Goal: Task Accomplishment & Management: Manage account settings

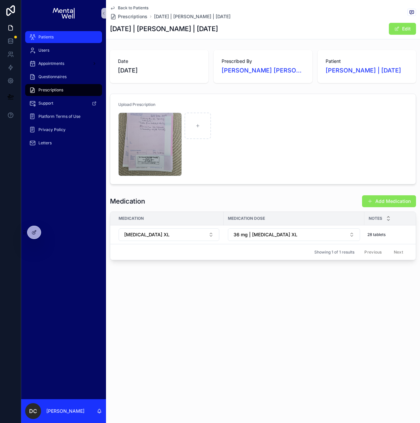
click at [66, 41] on div "Patients" at bounding box center [63, 37] width 69 height 11
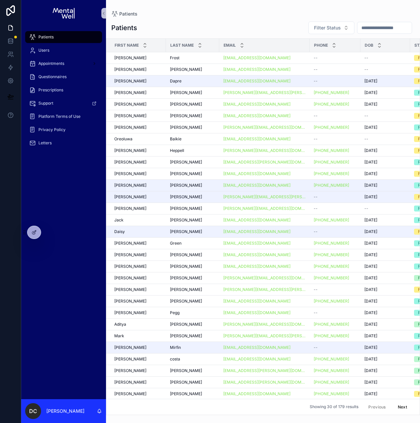
click at [373, 28] on input "scrollable content" at bounding box center [384, 27] width 54 height 9
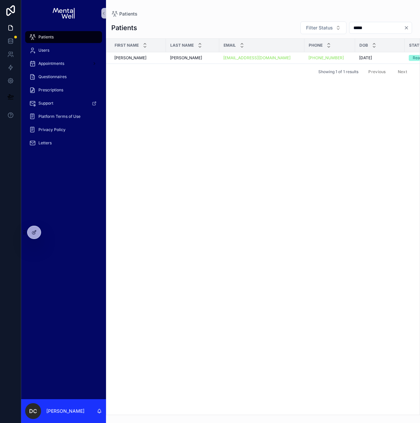
click at [352, 28] on input "*****" at bounding box center [376, 27] width 54 height 9
type input "****"
click at [205, 61] on td "Mason Mason" at bounding box center [192, 58] width 53 height 12
click at [205, 59] on div "Mason Mason" at bounding box center [192, 57] width 45 height 5
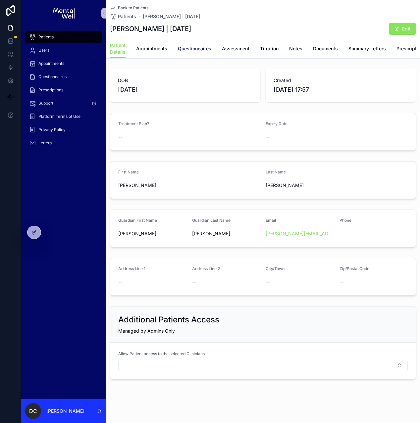
click at [189, 48] on span "Questionnaires" at bounding box center [194, 48] width 33 height 7
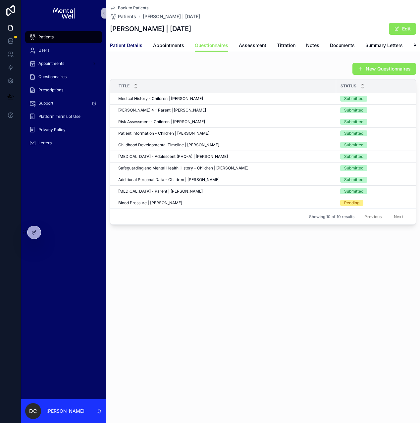
click at [127, 47] on span "Patient Details" at bounding box center [126, 45] width 32 height 7
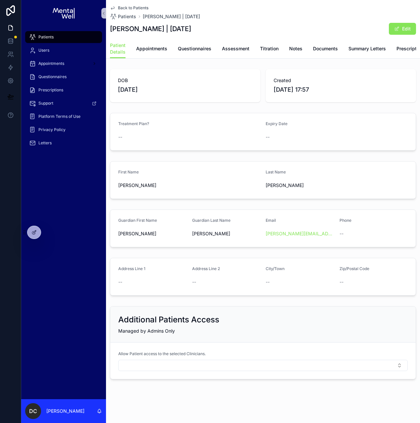
click at [83, 37] on div "Patients" at bounding box center [63, 37] width 69 height 11
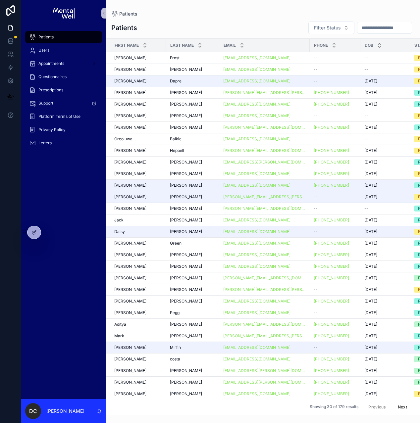
click at [381, 28] on input "scrollable content" at bounding box center [384, 27] width 54 height 9
type input "*******"
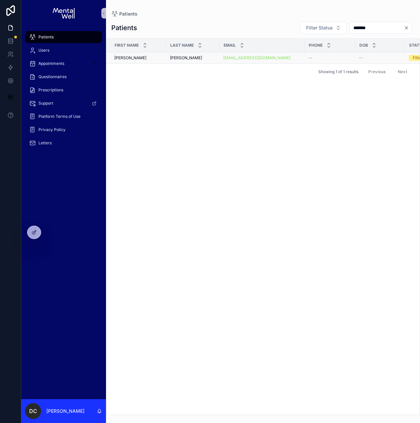
click at [205, 56] on div "Hopkins Hopkins" at bounding box center [192, 57] width 45 height 5
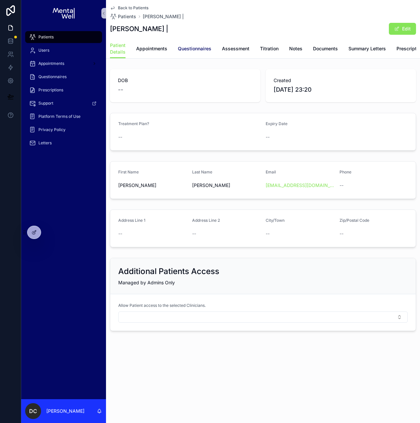
click at [199, 50] on span "Questionnaires" at bounding box center [194, 48] width 33 height 7
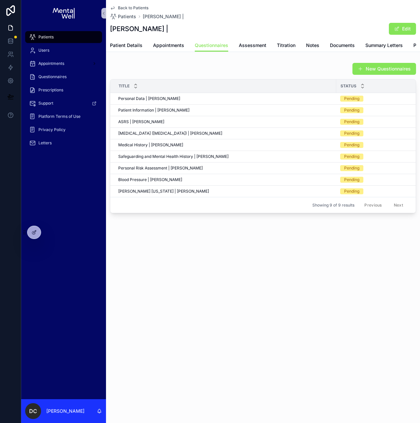
click at [56, 38] on div "Patients" at bounding box center [63, 37] width 69 height 11
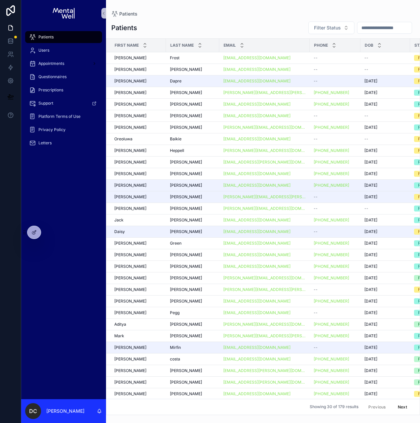
click at [373, 30] on input "scrollable content" at bounding box center [384, 27] width 54 height 9
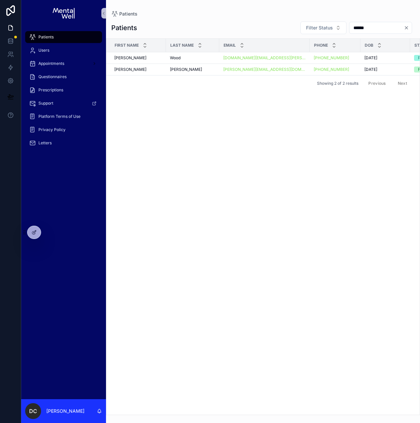
click at [374, 30] on input "******" at bounding box center [376, 27] width 54 height 9
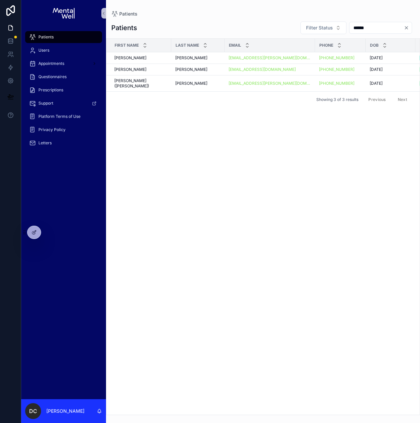
click at [355, 29] on input "******" at bounding box center [376, 27] width 54 height 9
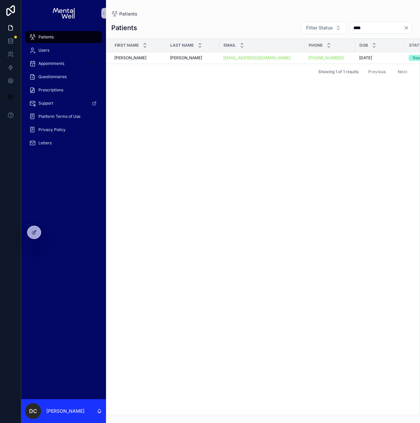
click at [352, 28] on input "****" at bounding box center [376, 27] width 54 height 9
click at [354, 28] on input "*****" at bounding box center [376, 27] width 54 height 9
type input "*******"
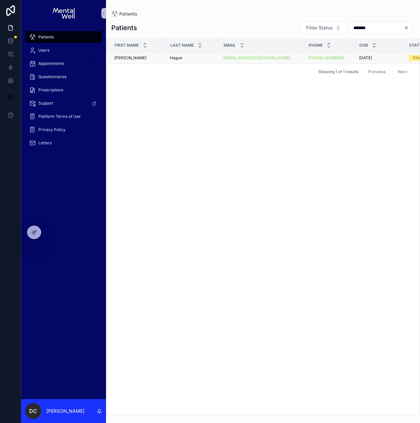
click at [276, 57] on div "[EMAIL_ADDRESS][DOMAIN_NAME]" at bounding box center [261, 57] width 77 height 5
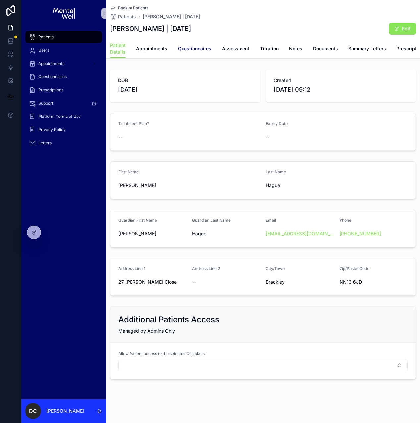
click at [207, 47] on span "Questionnaires" at bounding box center [194, 48] width 33 height 7
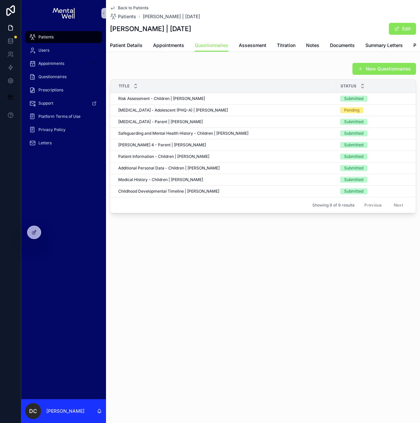
click at [241, 67] on div "New Questionnaires Title Status Submitted Date Risk Assessment - Children | Joh…" at bounding box center [263, 138] width 314 height 156
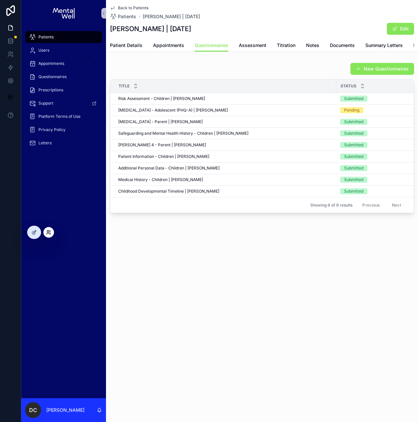
click at [48, 234] on icon at bounding box center [48, 232] width 5 height 5
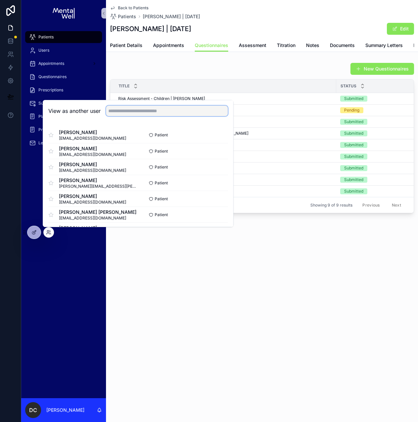
click at [118, 109] on input "text" at bounding box center [167, 111] width 122 height 11
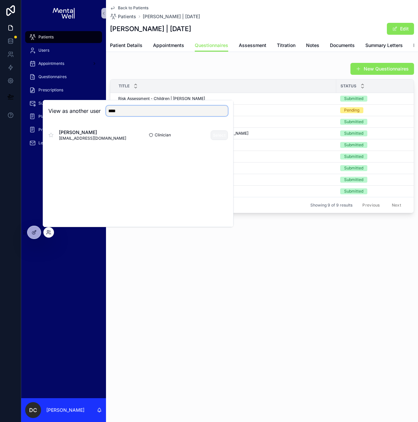
type input "****"
click at [215, 134] on button "Select" at bounding box center [219, 136] width 17 height 10
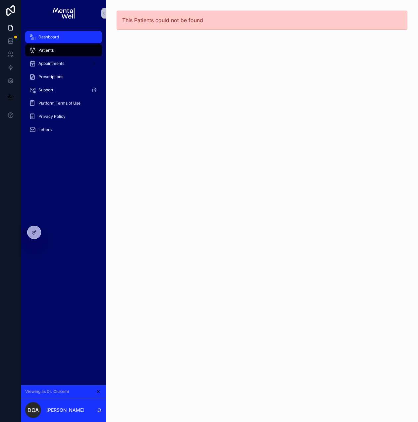
click at [63, 39] on div "Dashboard" at bounding box center [63, 37] width 69 height 11
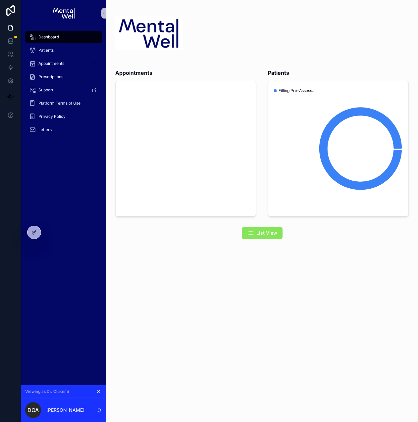
click at [99, 393] on icon "scrollable content" at bounding box center [98, 392] width 5 height 5
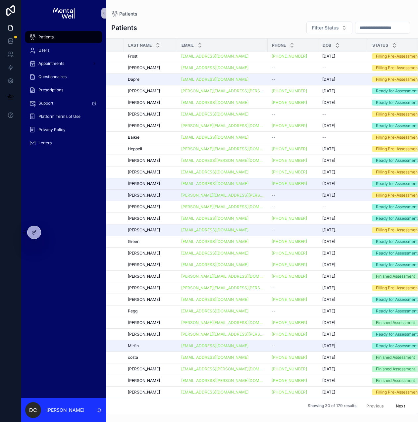
scroll to position [6, 105]
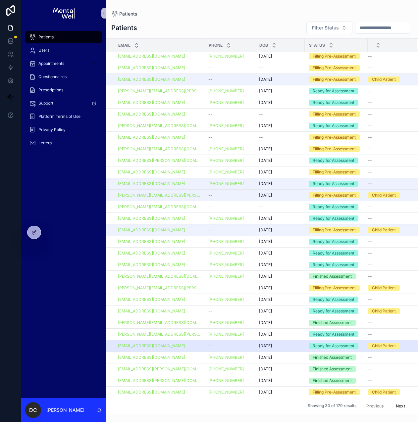
click at [293, 344] on div "[DATE] [DATE]" at bounding box center [280, 346] width 42 height 5
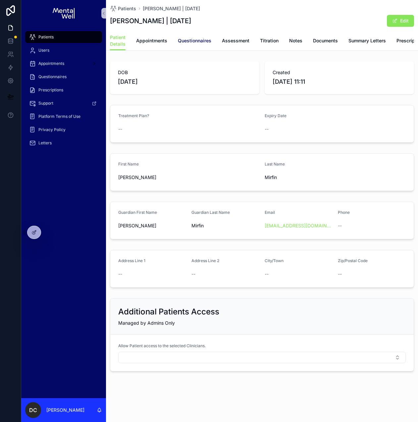
click at [182, 40] on span "Questionnaires" at bounding box center [194, 40] width 33 height 7
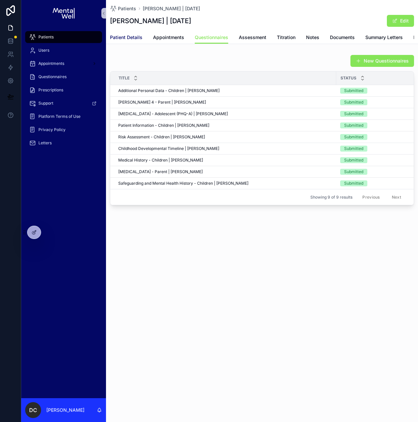
click at [127, 36] on span "Patient Details" at bounding box center [126, 37] width 32 height 7
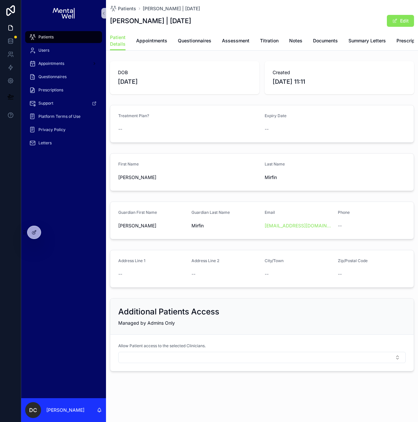
drag, startPoint x: 118, startPoint y: 87, endPoint x: 149, endPoint y: 87, distance: 30.8
click at [149, 86] on span "[DATE]" at bounding box center [185, 81] width 134 height 9
click at [184, 42] on span "Questionnaires" at bounding box center [194, 40] width 33 height 7
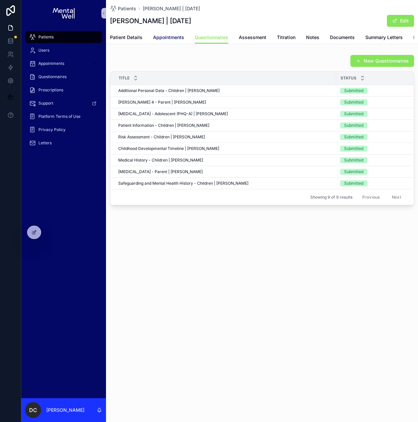
click at [168, 38] on span "Appointments" at bounding box center [168, 37] width 31 height 7
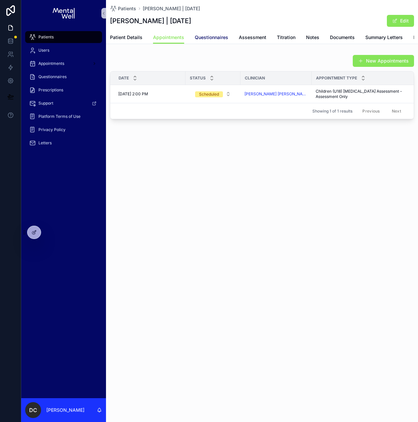
click at [205, 37] on span "Questionnaires" at bounding box center [211, 37] width 33 height 7
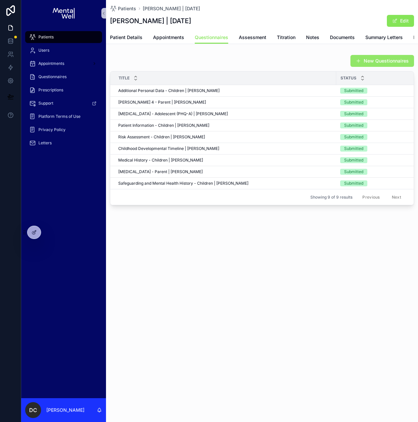
click at [356, 64] on span "scrollable content" at bounding box center [358, 60] width 5 height 5
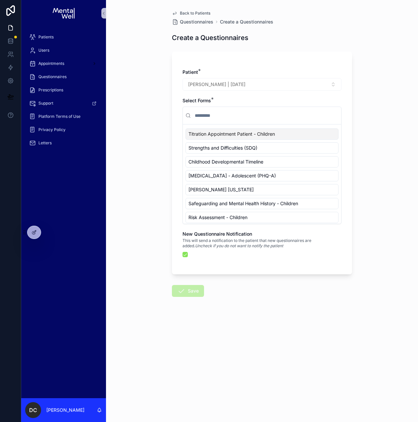
click at [228, 118] on input "scrollable content" at bounding box center [265, 116] width 145 height 12
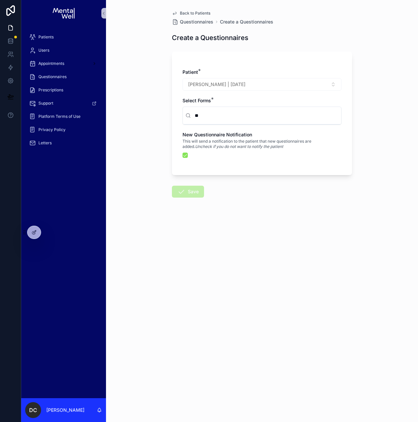
type input "*"
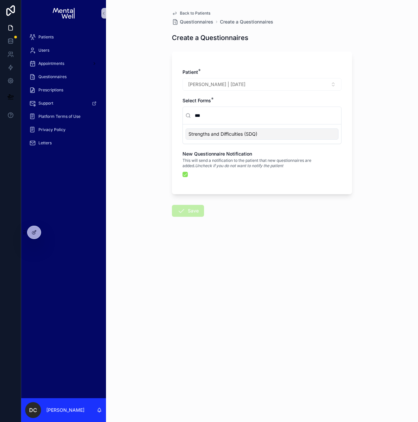
type input "***"
click at [144, 122] on div "Back to Patients Questionnaires Create a Questionnaires Create a Questionnaires…" at bounding box center [262, 211] width 312 height 422
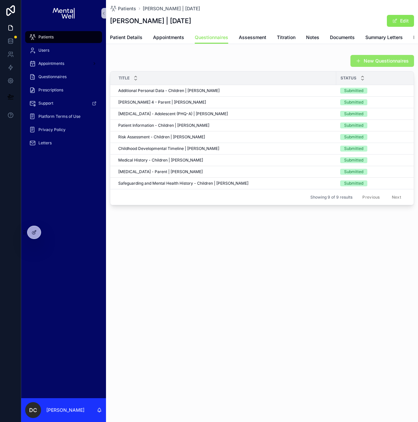
click at [374, 63] on button "New Questionnaires" at bounding box center [382, 61] width 64 height 12
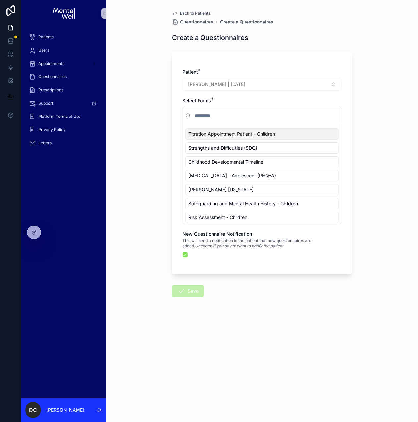
click at [217, 120] on input "scrollable content" at bounding box center [265, 116] width 145 height 12
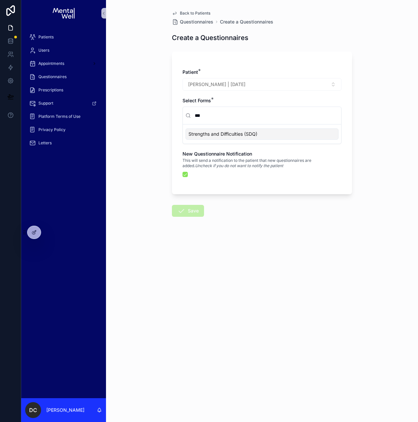
type input "***"
click at [213, 133] on span "Strengths and Difficulties (SDQ)" at bounding box center [222, 134] width 69 height 7
click at [181, 209] on icon "scrollable content" at bounding box center [181, 211] width 8 height 8
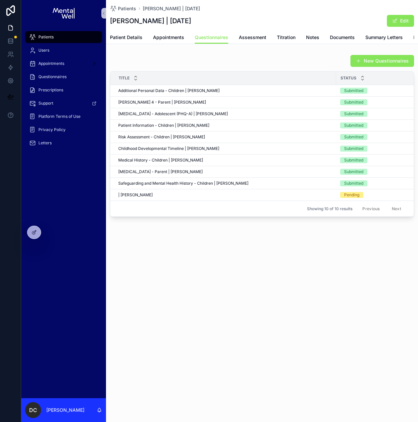
click at [164, 51] on div "Patients [PERSON_NAME] | [DATE] [PERSON_NAME] | [DATE] Edit Questionnaires Pati…" at bounding box center [262, 131] width 312 height 262
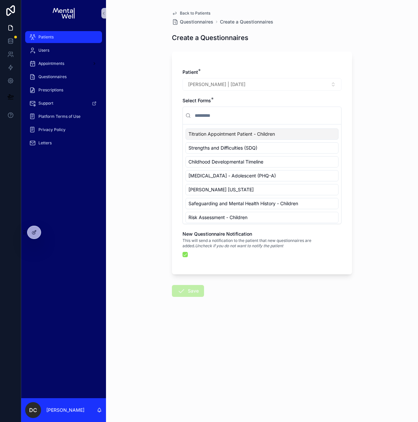
click at [63, 39] on div "Patients" at bounding box center [63, 37] width 69 height 11
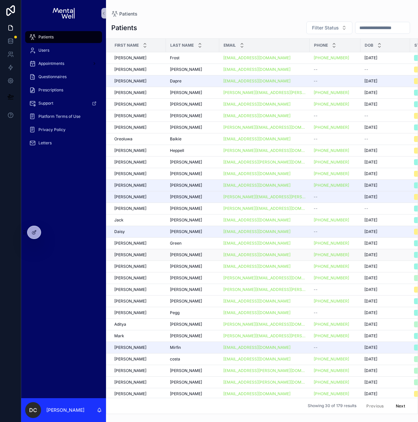
scroll to position [6, 0]
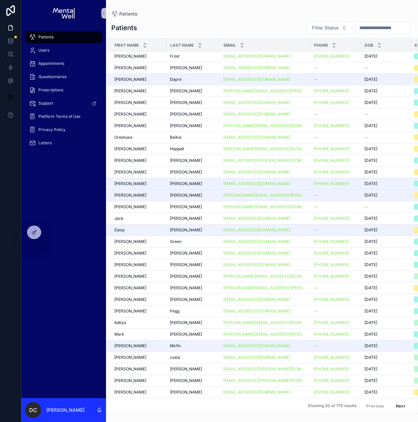
click at [394, 401] on button "Next" at bounding box center [400, 406] width 19 height 10
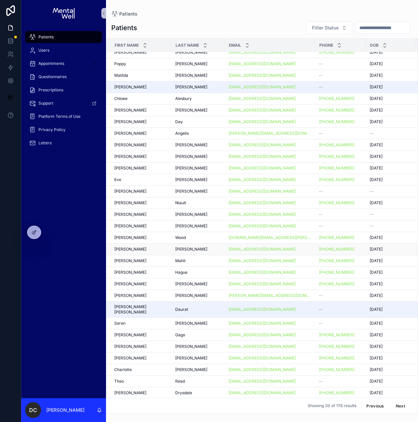
scroll to position [6, 0]
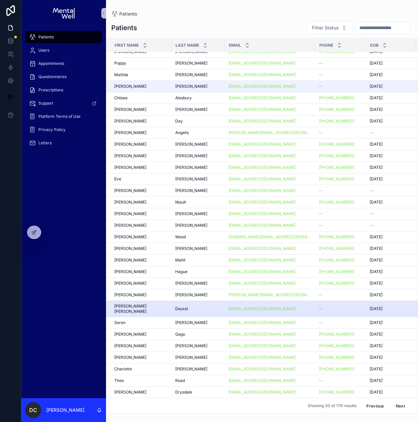
click at [179, 306] on span "Daurat" at bounding box center [181, 308] width 13 height 5
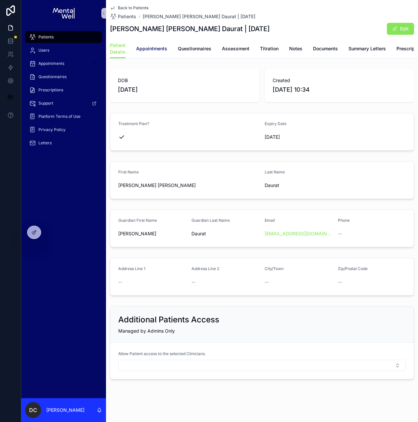
click at [159, 49] on span "Appointments" at bounding box center [151, 48] width 31 height 7
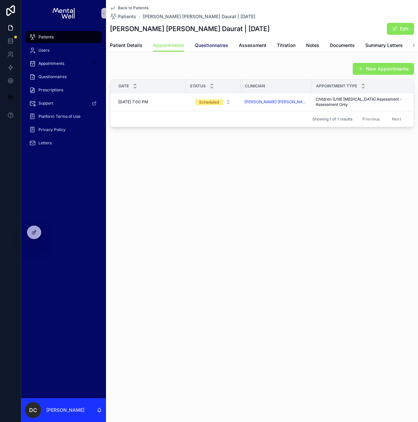
click at [214, 47] on span "Questionnaires" at bounding box center [211, 45] width 33 height 7
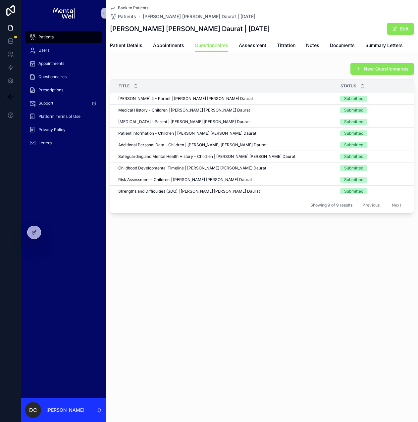
click at [140, 75] on div "New Questionnaires" at bounding box center [262, 69] width 304 height 13
click at [133, 47] on span "Patient Details" at bounding box center [126, 45] width 32 height 7
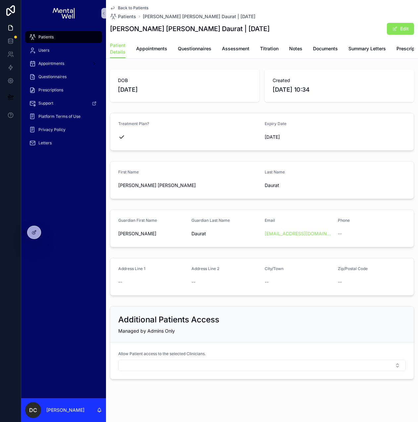
click at [70, 34] on div "Patients" at bounding box center [63, 37] width 69 height 11
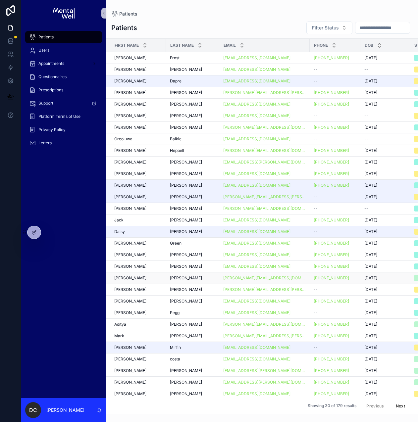
scroll to position [6, 0]
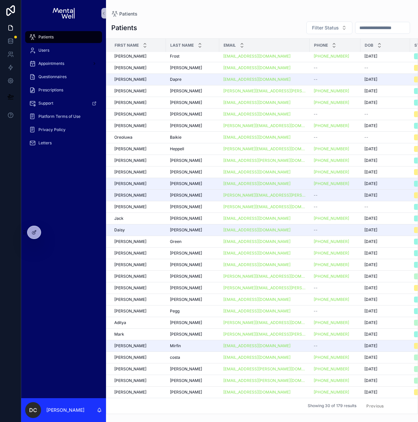
click at [399, 404] on button "Next" at bounding box center [400, 406] width 19 height 10
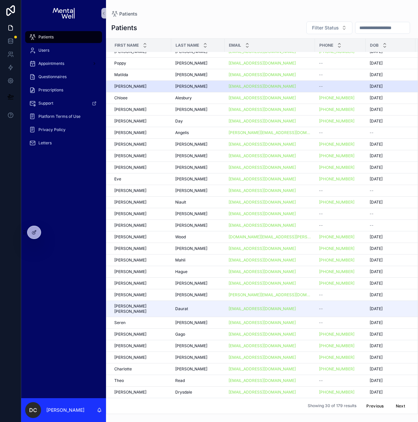
click at [189, 84] on div "[PERSON_NAME] [PERSON_NAME]" at bounding box center [197, 86] width 45 height 5
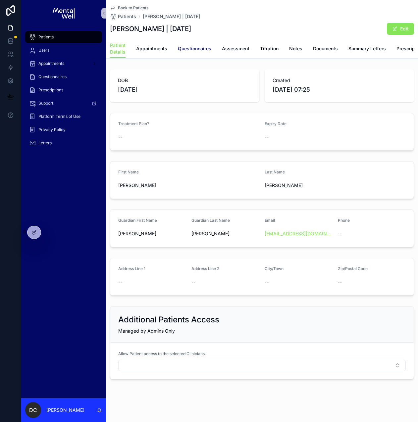
click at [191, 50] on span "Questionnaires" at bounding box center [194, 48] width 33 height 7
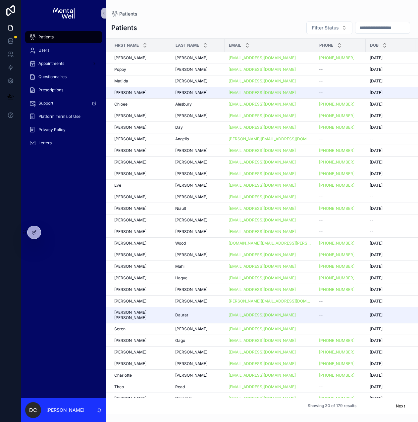
click at [367, 401] on button "Previous" at bounding box center [375, 406] width 27 height 10
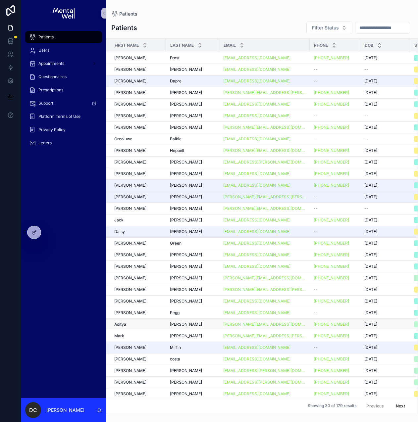
scroll to position [6, 0]
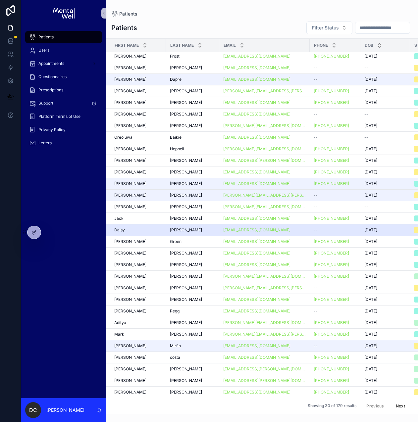
click at [190, 228] on div "[PERSON_NAME] [PERSON_NAME]" at bounding box center [192, 230] width 45 height 5
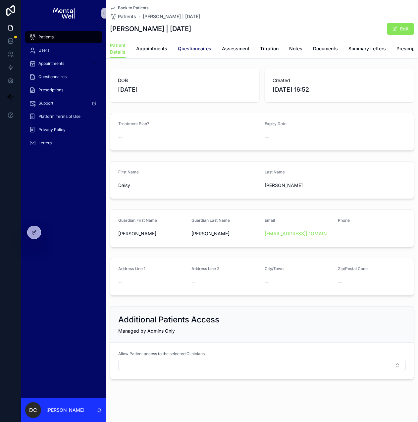
click at [188, 47] on span "Questionnaires" at bounding box center [194, 48] width 33 height 7
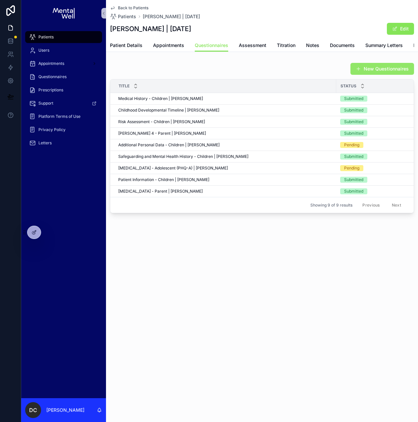
click at [356, 72] on span "scrollable content" at bounding box center [358, 68] width 5 height 5
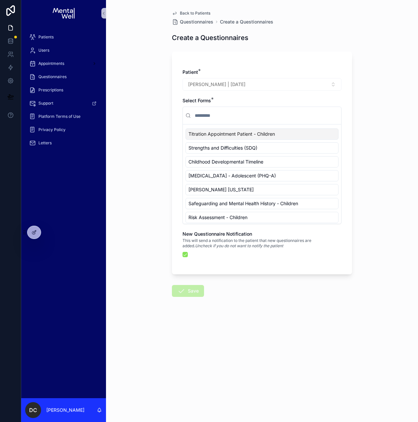
click at [230, 118] on input "scrollable content" at bounding box center [265, 116] width 145 height 12
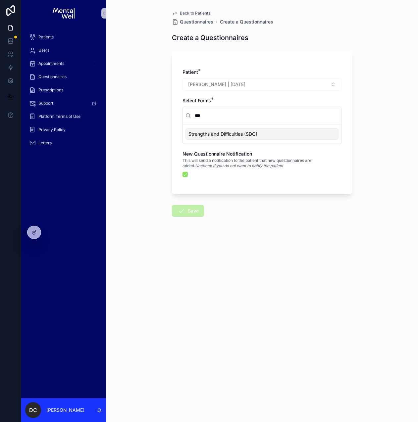
type input "***"
click at [227, 132] on span "Strengths and Difficulties (SDQ)" at bounding box center [222, 134] width 69 height 7
click at [186, 211] on button "Save" at bounding box center [188, 211] width 32 height 12
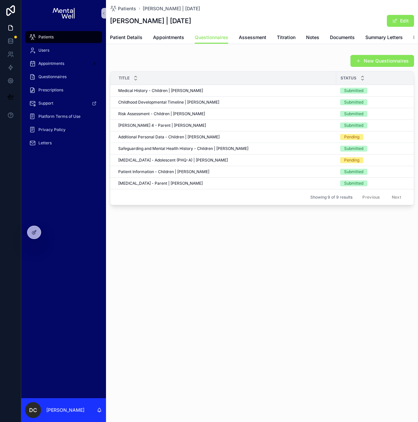
click at [58, 36] on div "Patients" at bounding box center [63, 37] width 69 height 11
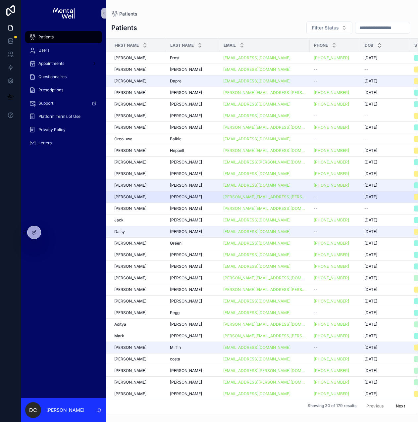
click at [190, 198] on div "[PERSON_NAME] [PERSON_NAME]" at bounding box center [192, 196] width 45 height 5
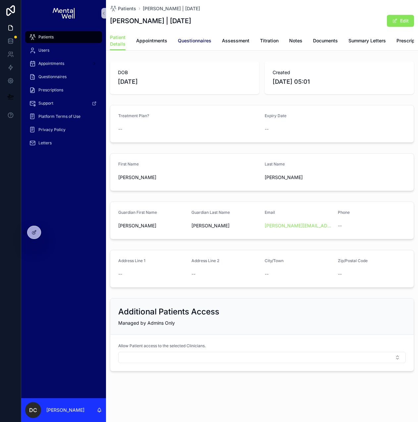
click at [196, 45] on link "Questionnaires" at bounding box center [194, 41] width 33 height 13
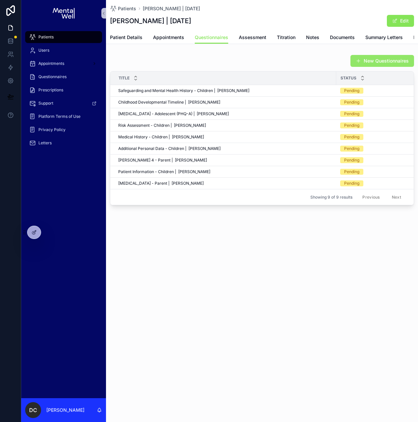
click at [353, 67] on button "New Questionnaires" at bounding box center [382, 61] width 64 height 12
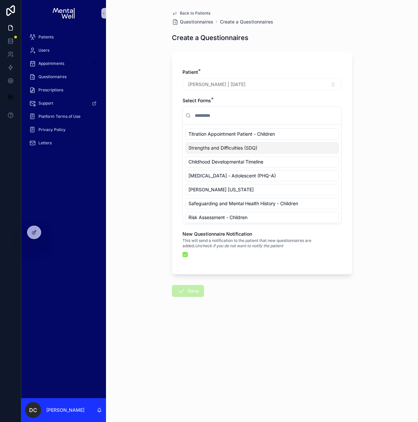
click at [225, 146] on span "Strengths and Difficulties (SDQ)" at bounding box center [222, 148] width 69 height 7
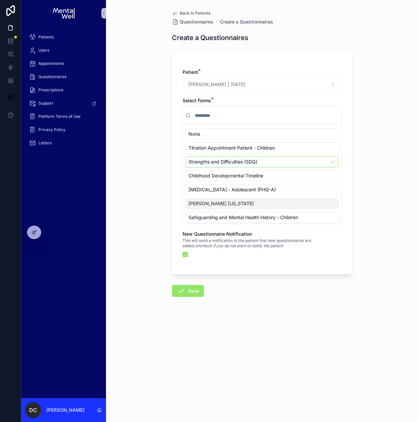
click at [186, 293] on button "Save" at bounding box center [188, 291] width 32 height 12
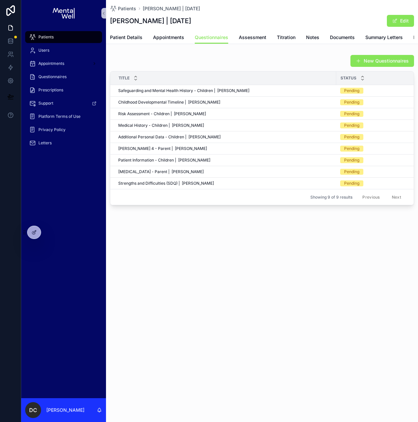
click at [183, 57] on div "New Questionnaires Title Status Submitted Date Safeguarding and Mental Health H…" at bounding box center [262, 130] width 312 height 156
click at [72, 34] on div "Patients" at bounding box center [63, 37] width 69 height 11
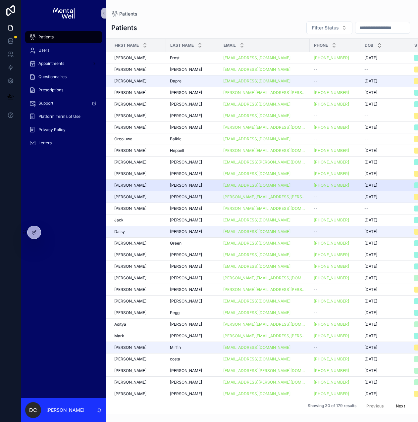
click at [191, 185] on div "[PERSON_NAME] [PERSON_NAME]" at bounding box center [192, 185] width 45 height 5
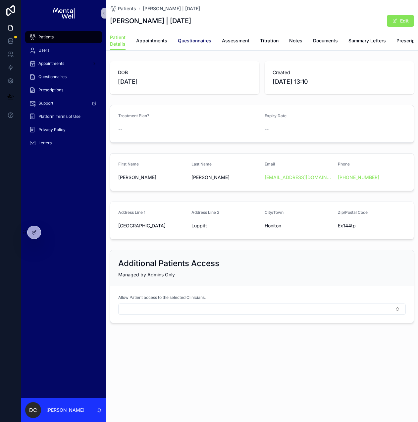
click at [197, 46] on link "Questionnaires" at bounding box center [194, 41] width 33 height 13
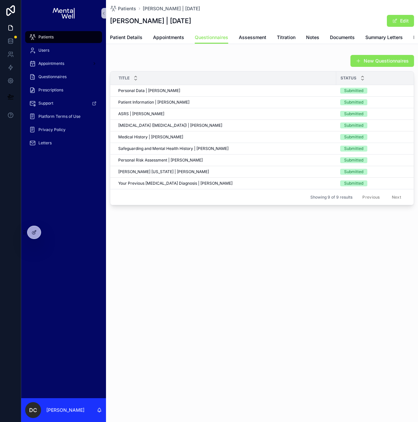
click at [156, 62] on div "New Questionnaires" at bounding box center [262, 61] width 304 height 13
click at [149, 93] on span "Personal Data | [PERSON_NAME]" at bounding box center [149, 90] width 62 height 5
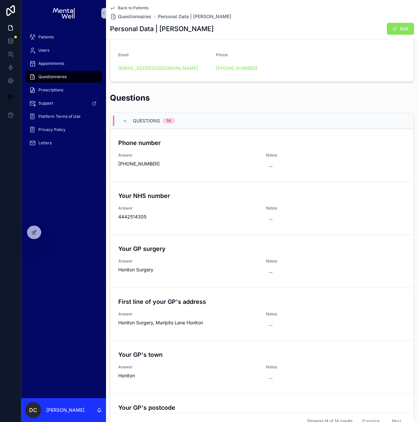
scroll to position [457, 0]
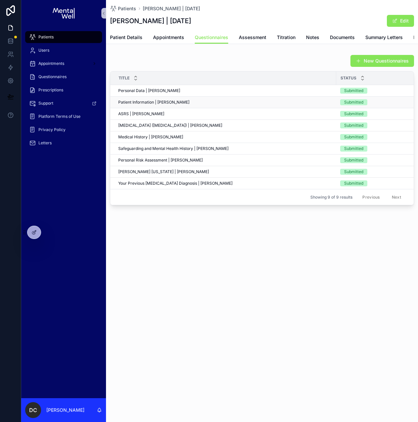
click at [155, 105] on span "Patient Information | [PERSON_NAME]" at bounding box center [153, 102] width 71 height 5
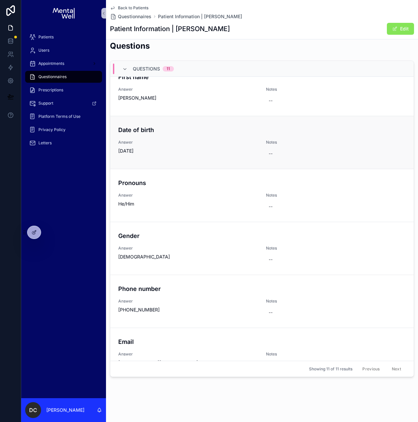
scroll to position [67, 0]
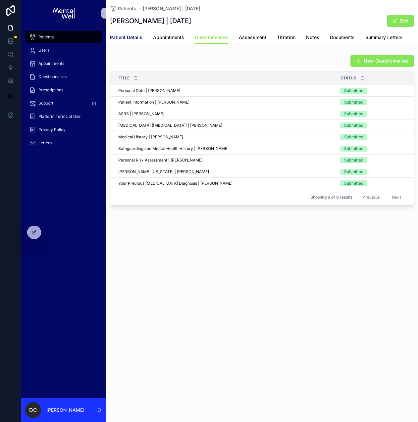
click at [130, 42] on link "Patient Details" at bounding box center [126, 37] width 32 height 13
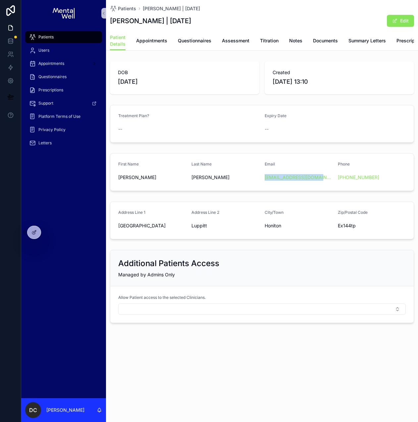
click at [141, 109] on div "Treatment Plan? -- Expiry Date --" at bounding box center [262, 123] width 312 height 43
click at [78, 38] on div "Patients" at bounding box center [63, 37] width 69 height 11
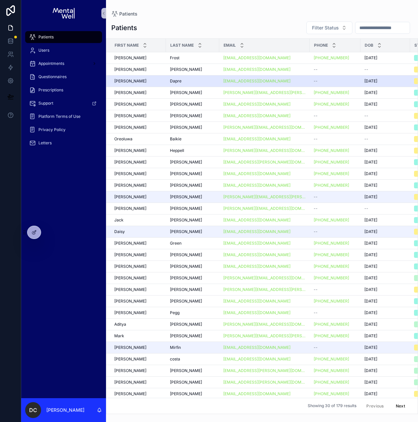
click at [186, 84] on td "Dapre Dapre" at bounding box center [192, 81] width 53 height 12
click at [186, 81] on div "Dapre Dapre" at bounding box center [192, 81] width 45 height 5
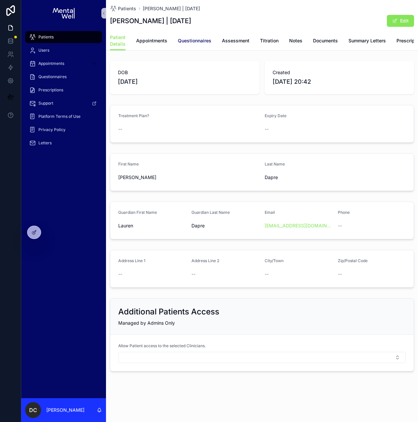
click at [185, 44] on span "Questionnaires" at bounding box center [194, 40] width 33 height 7
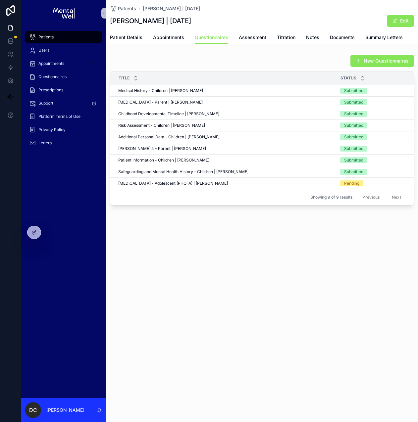
click at [185, 62] on div "New Questionnaires" at bounding box center [262, 61] width 304 height 13
click at [350, 63] on div "New Questionnaires" at bounding box center [379, 61] width 69 height 13
click at [352, 63] on button "New Questionnaires" at bounding box center [382, 61] width 64 height 12
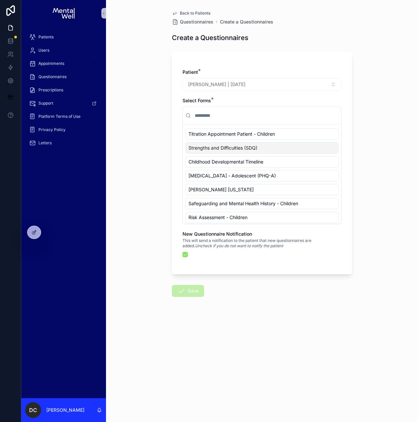
click at [247, 150] on span "Strengths and Difficulties (SDQ)" at bounding box center [222, 148] width 69 height 7
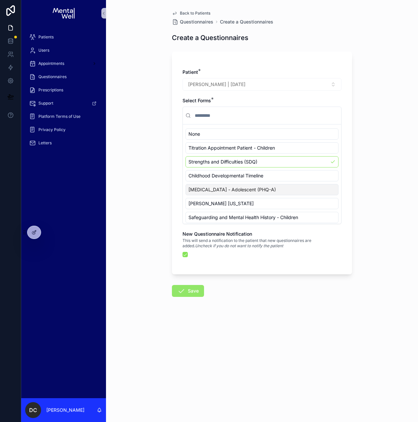
click at [183, 290] on icon "scrollable content" at bounding box center [181, 291] width 8 height 8
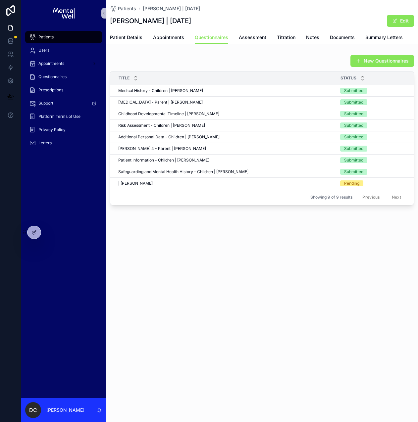
click at [126, 57] on div "New Questionnaires Title Status Submitted Date Medical History - Children | Eth…" at bounding box center [262, 130] width 312 height 156
click at [241, 235] on div "Patients Ethan Dapre | 14/01/2015 Ethan Dapre | 14/01/2015 Edit Questionnaires …" at bounding box center [262, 125] width 312 height 250
click at [42, 35] on span "Patients" at bounding box center [45, 36] width 15 height 5
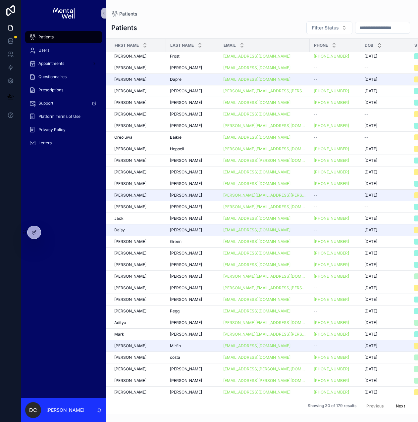
scroll to position [6, 0]
click at [55, 78] on span "Questionnaires" at bounding box center [52, 76] width 28 height 5
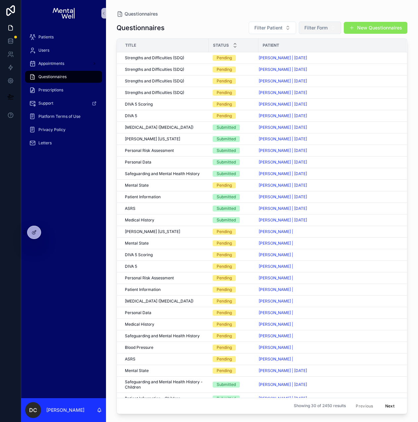
click at [330, 31] on button "Filter Form" at bounding box center [320, 28] width 42 height 13
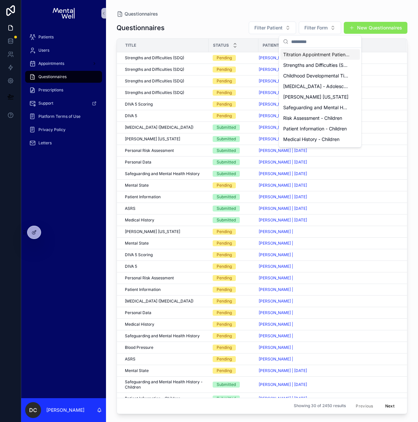
click at [323, 39] on input "scrollable content" at bounding box center [324, 42] width 66 height 12
type input "*******"
click at [316, 58] on div "Titration Appointment Patient - Children" at bounding box center [321, 54] width 80 height 11
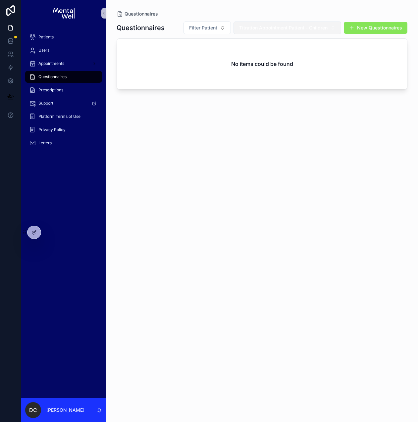
click at [329, 32] on button "Titration Appointment Patient - Children" at bounding box center [288, 28] width 108 height 13
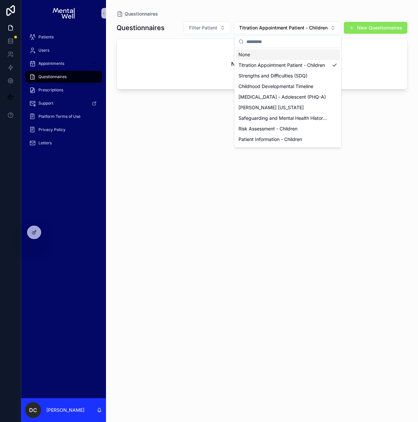
click at [317, 41] on input "scrollable content" at bounding box center [291, 42] width 91 height 12
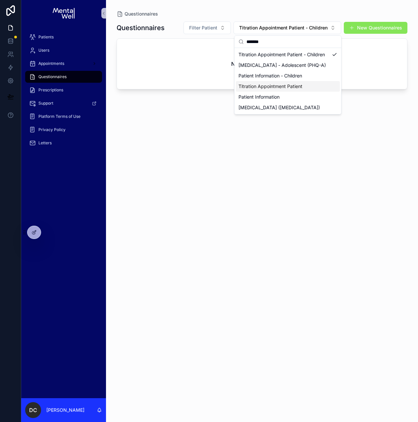
type input "*******"
click at [290, 84] on span "Titration Appointment Patient" at bounding box center [271, 86] width 64 height 7
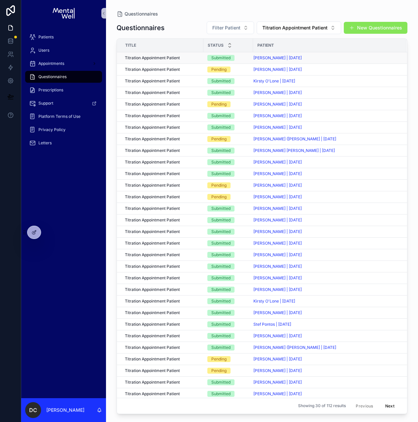
click at [326, 60] on div "Michael-Giles Coyle | 21/01/1986" at bounding box center [325, 57] width 145 height 5
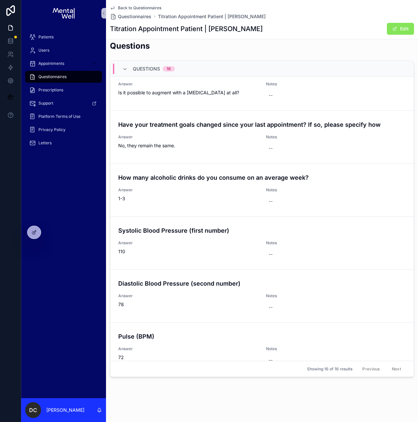
scroll to position [451, 0]
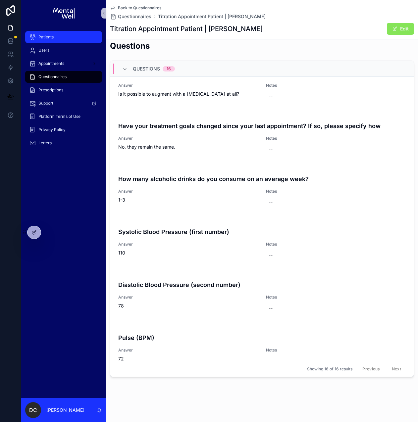
click at [43, 39] on span "Patients" at bounding box center [45, 36] width 15 height 5
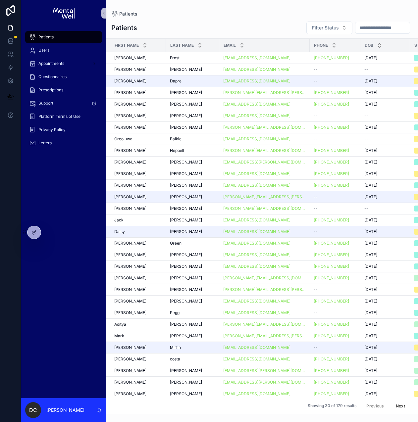
click at [355, 28] on input "scrollable content" at bounding box center [382, 27] width 54 height 9
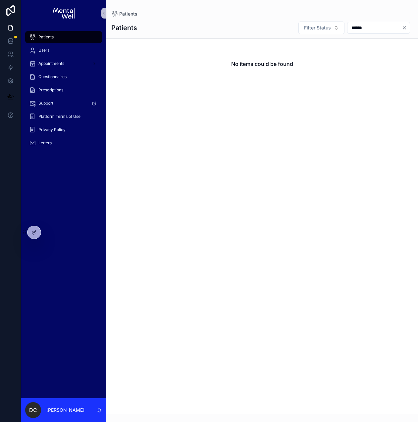
type input "*****"
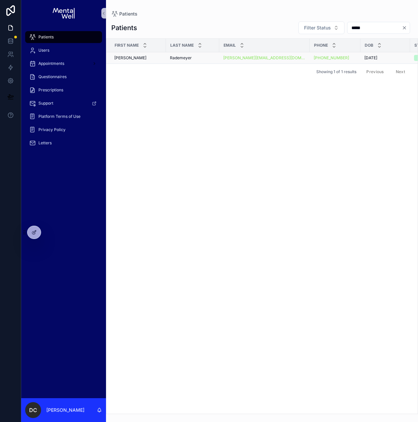
click at [198, 56] on div "Rademeyer Rademeyer" at bounding box center [192, 57] width 45 height 5
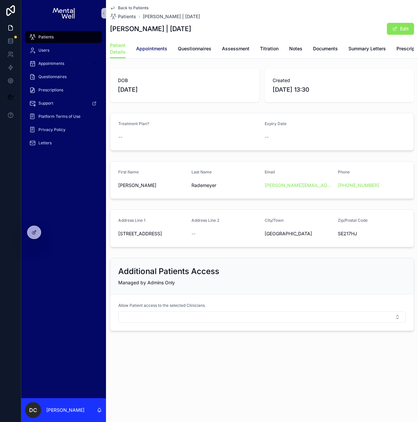
click at [149, 49] on span "Appointments" at bounding box center [151, 48] width 31 height 7
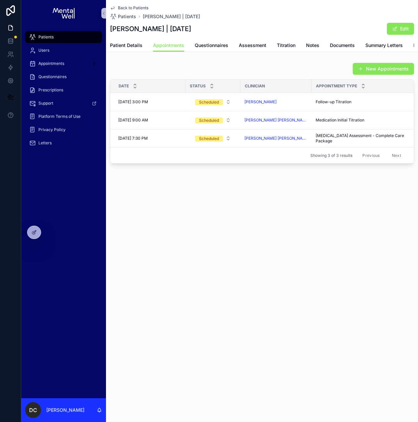
click at [155, 69] on div "New Appointments" at bounding box center [262, 69] width 304 height 13
click at [125, 19] on span "Patients" at bounding box center [127, 16] width 18 height 7
